Goal: Transaction & Acquisition: Purchase product/service

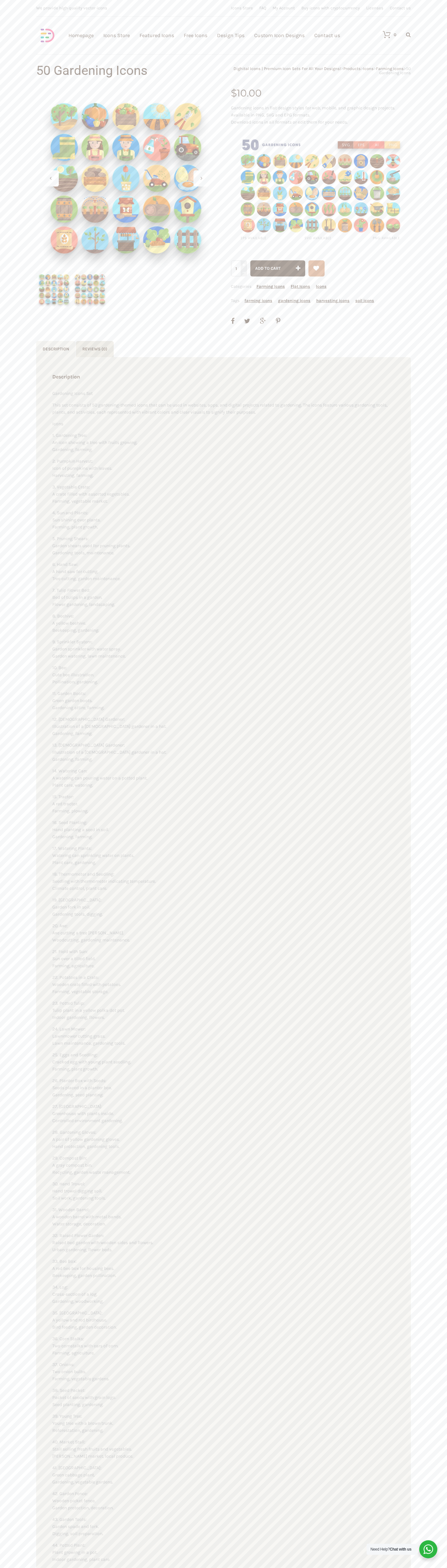
click at [327, 35] on link "Contact us" at bounding box center [327, 35] width 26 height 71
click at [278, 268] on span "Add to cart" at bounding box center [268, 268] width 26 height 5
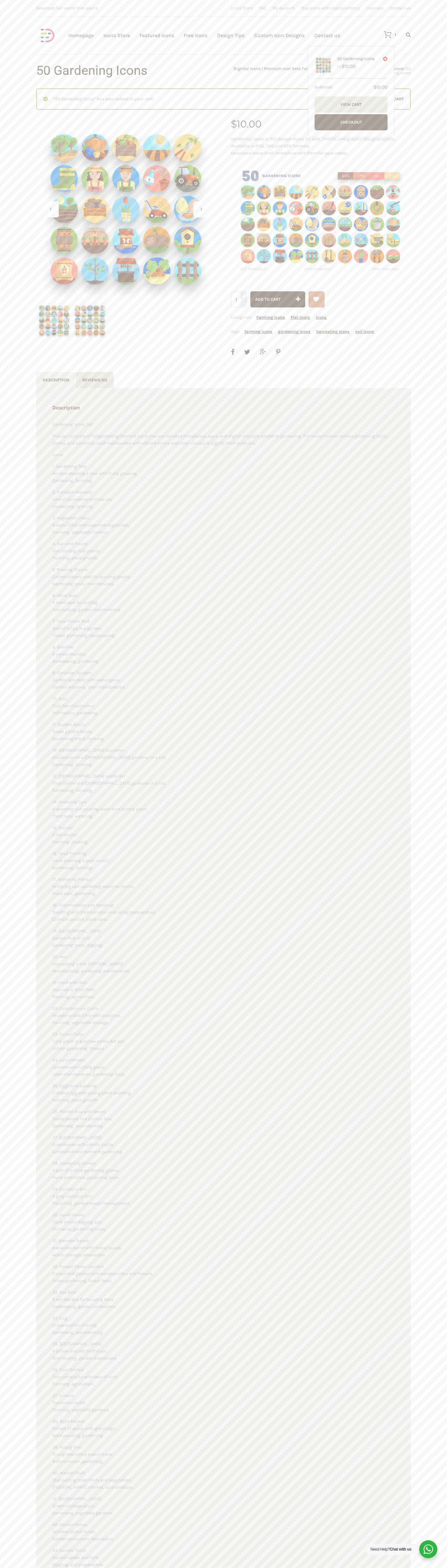
click at [384, 35] on icon at bounding box center [384, 34] width 14 height 8
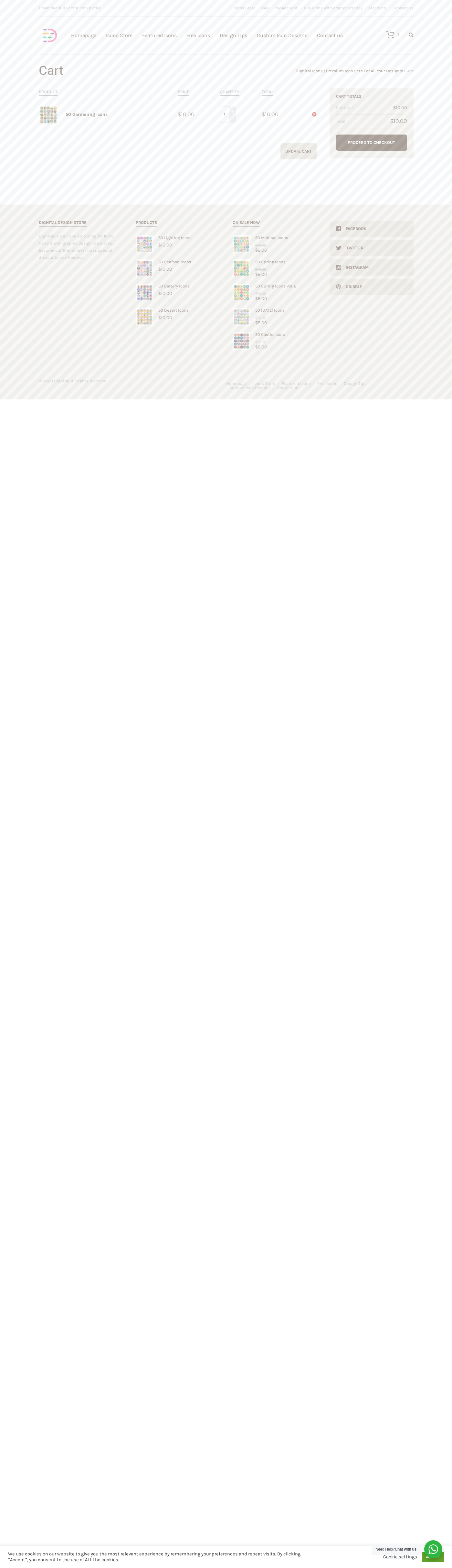
click at [372, 142] on link "Proceed to Checkout" at bounding box center [371, 142] width 71 height 16
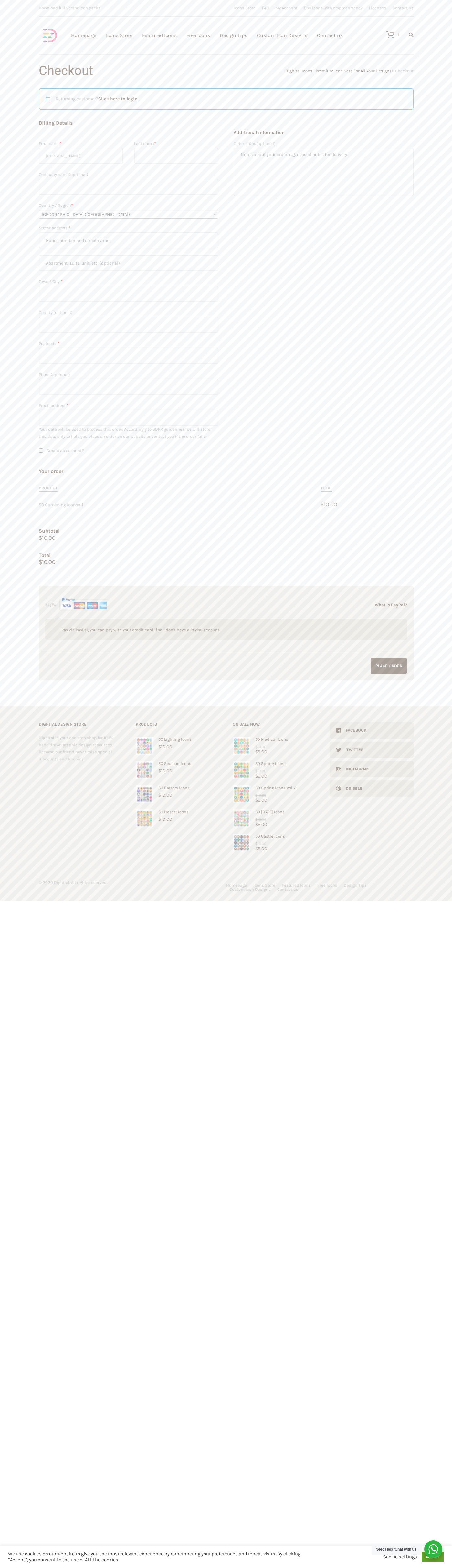
type input "[PERSON_NAME]"
type input "John Smith"
click at [129, 214] on span "United Kingdom (UK)" at bounding box center [129, 214] width 179 height 9
select select "US"
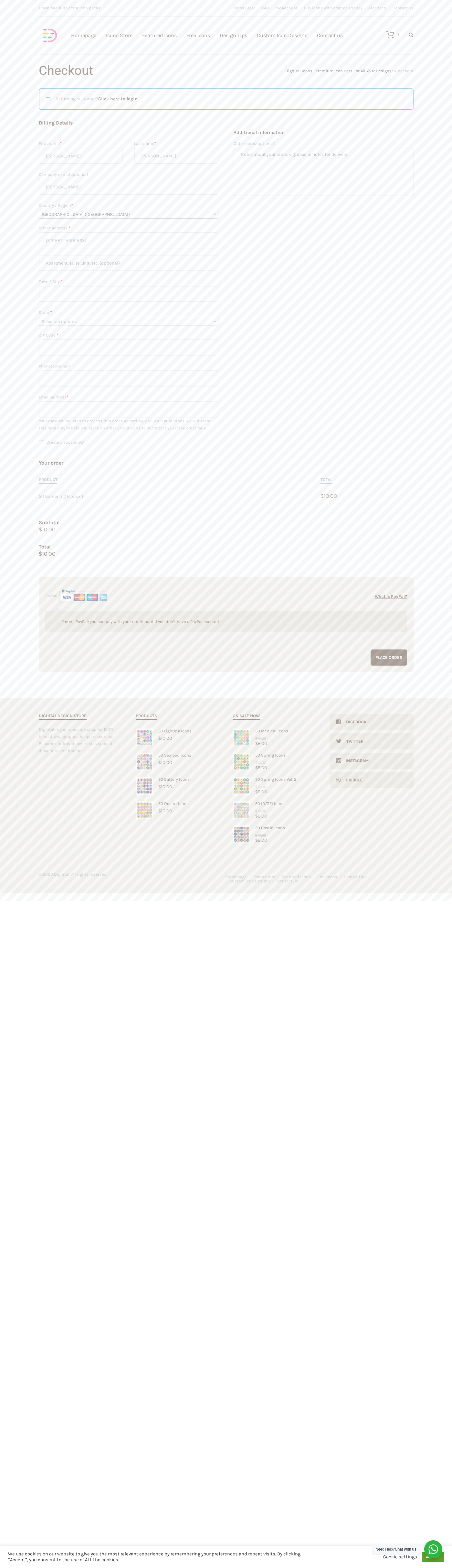
type input "2590 Pearl Street"
type input "First floor"
type input "boulder"
click at [129, 321] on span "Select an option…" at bounding box center [129, 321] width 179 height 9
select select "CO"
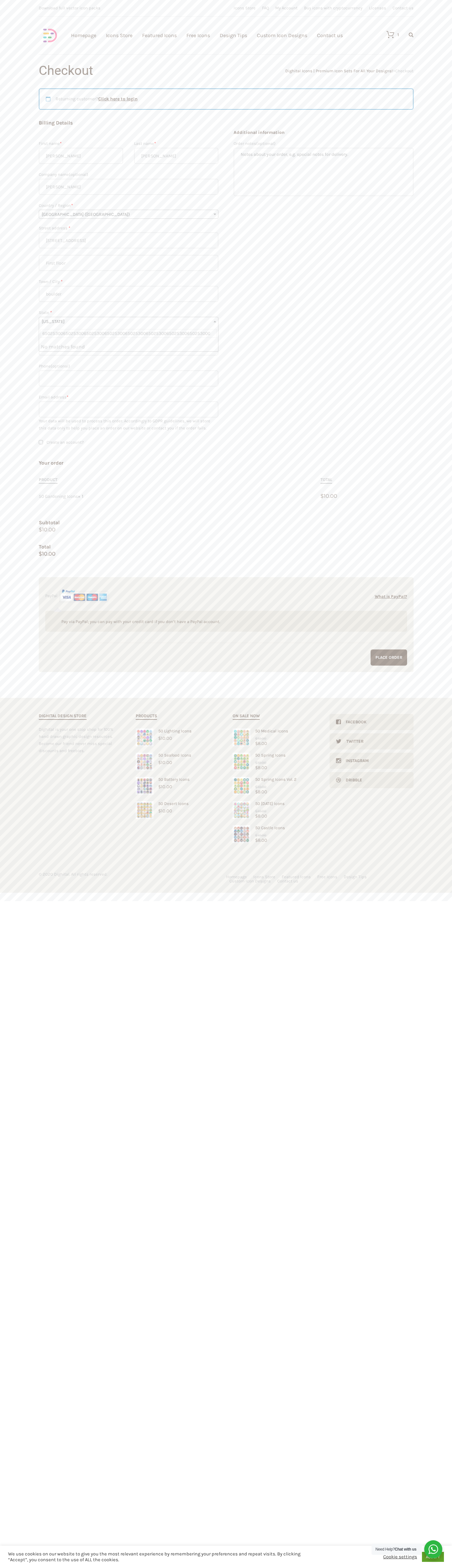
type input "johnsmith009@storebotmail.joonix.njohnsmith009@storebotmail.joonix.njohnsmith00…"
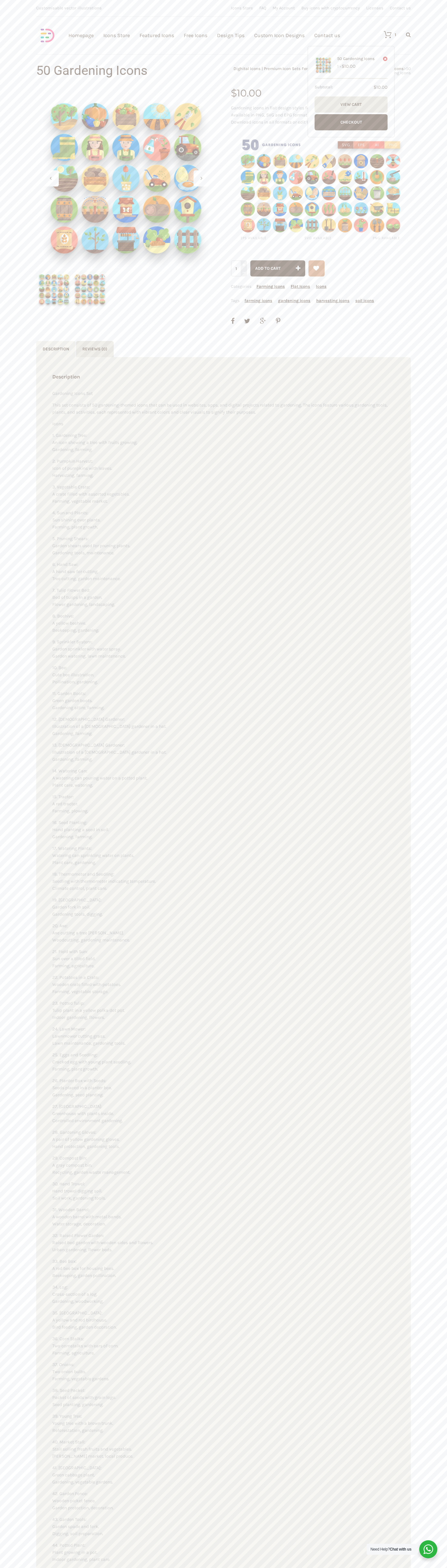
click at [384, 35] on icon at bounding box center [384, 34] width 14 height 8
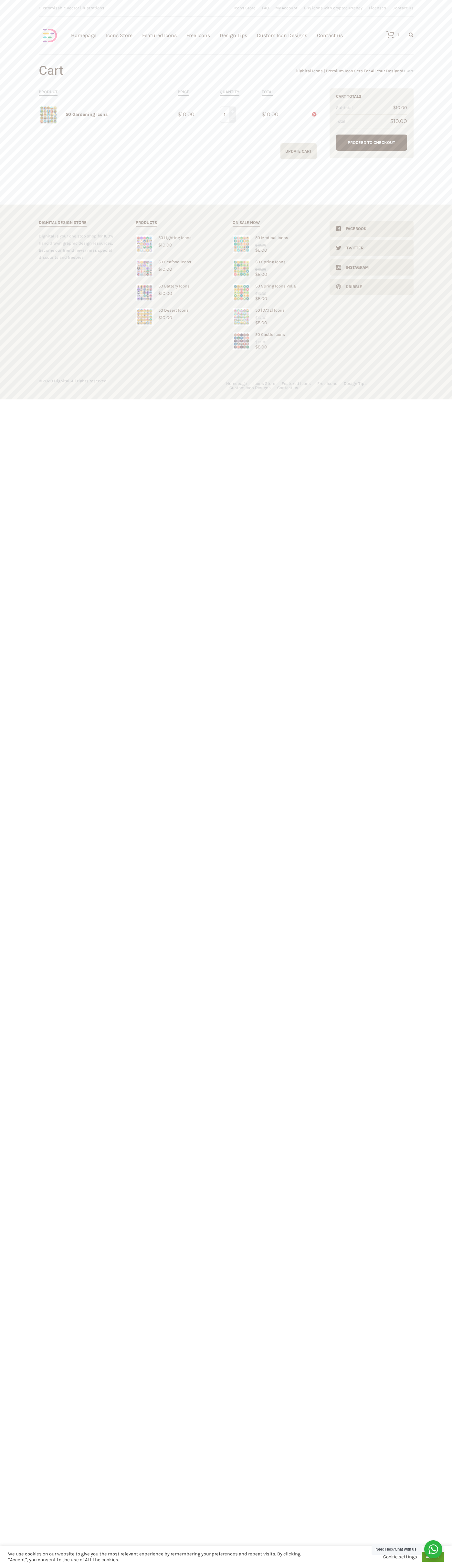
click at [310, 114] on link at bounding box center [309, 114] width 13 height 7
